Goal: Check status: Check status

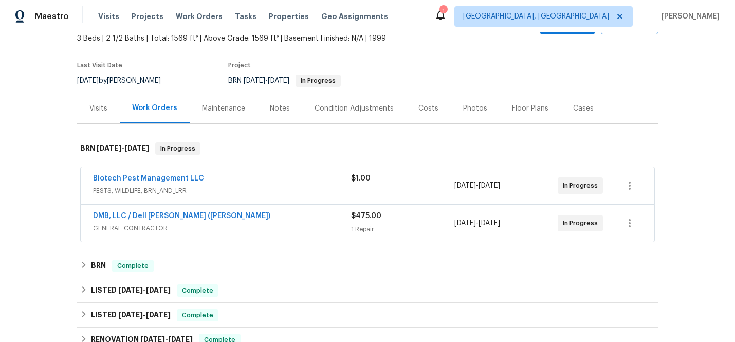
scroll to position [70, 0]
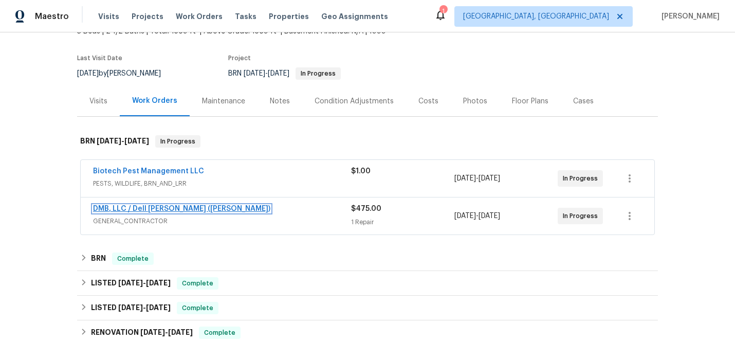
click at [105, 207] on link "DMB, LLC / Dell [PERSON_NAME] ([PERSON_NAME])" at bounding box center [181, 208] width 177 height 7
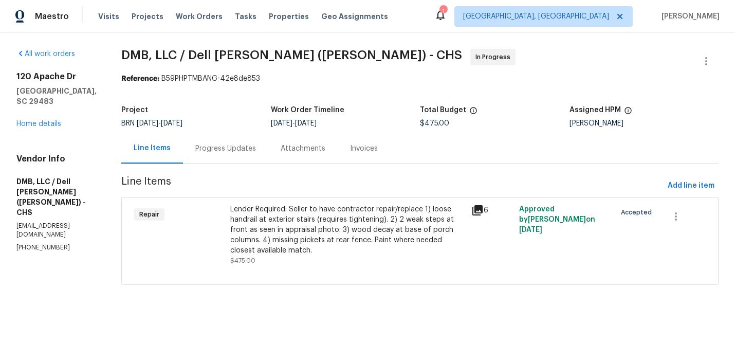
click at [477, 207] on icon at bounding box center [477, 210] width 10 height 10
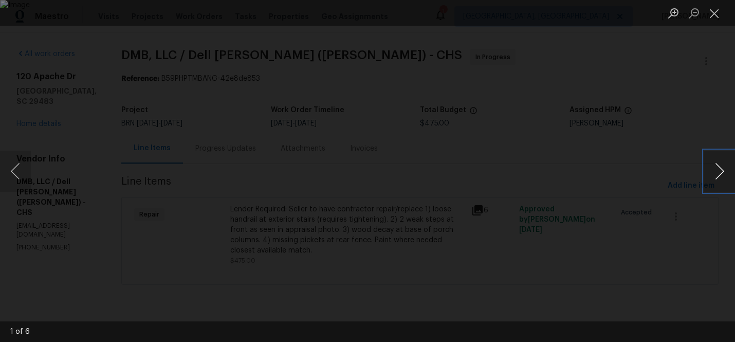
click at [725, 166] on button "Next image" at bounding box center [719, 171] width 31 height 41
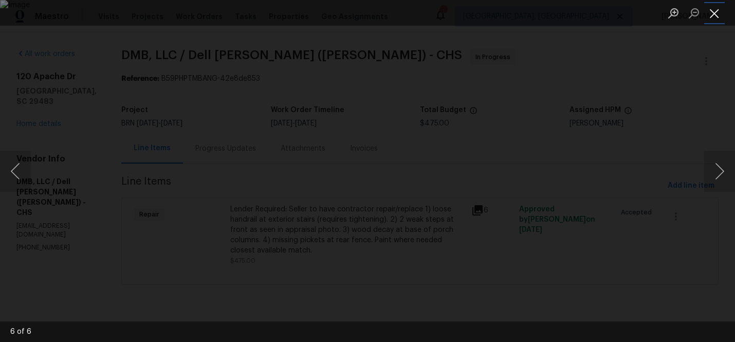
click at [716, 11] on button "Close lightbox" at bounding box center [714, 13] width 21 height 18
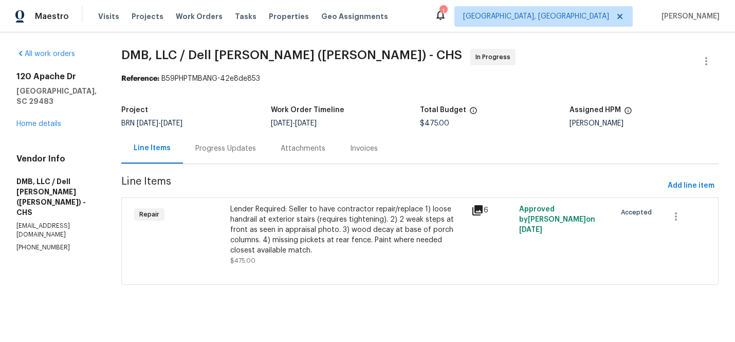
click at [209, 145] on div "Progress Updates" at bounding box center [225, 148] width 61 height 10
